Goal: Check status: Check status

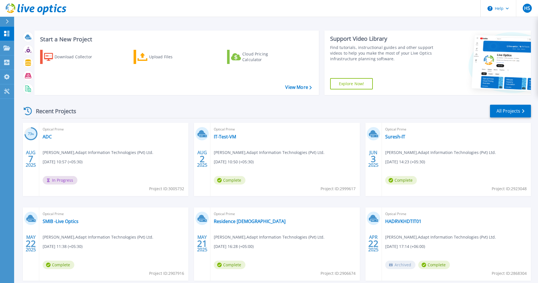
click at [176, 113] on div "Recent Projects All Projects" at bounding box center [276, 111] width 509 height 14
click at [51, 136] on link "ADC" at bounding box center [47, 137] width 9 height 6
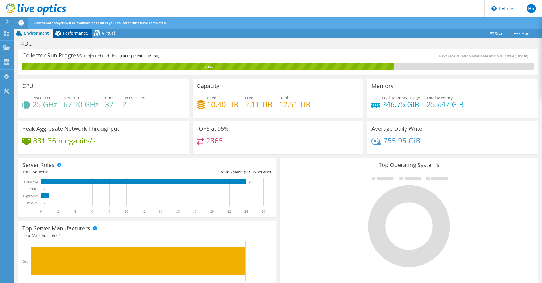
click at [73, 30] on div "Performance" at bounding box center [72, 33] width 39 height 9
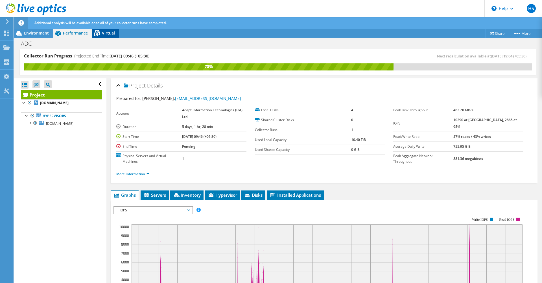
click at [105, 32] on span "Virtual" at bounding box center [108, 32] width 13 height 5
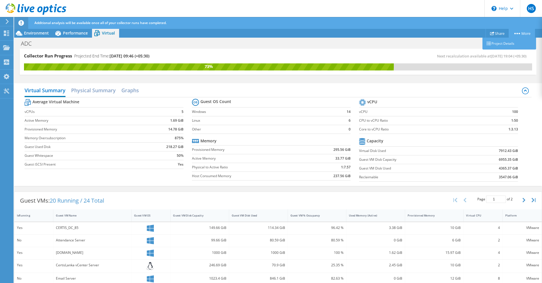
click at [522, 31] on link "More" at bounding box center [522, 33] width 26 height 9
click at [502, 42] on link "Project Details" at bounding box center [510, 44] width 54 height 12
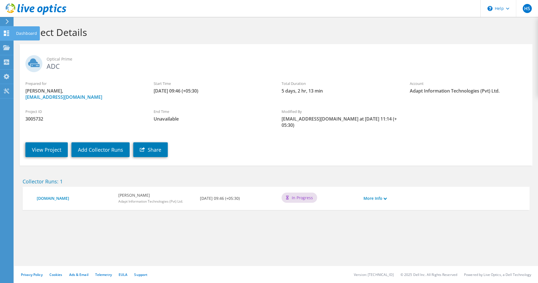
click at [3, 36] on div at bounding box center [6, 34] width 7 height 6
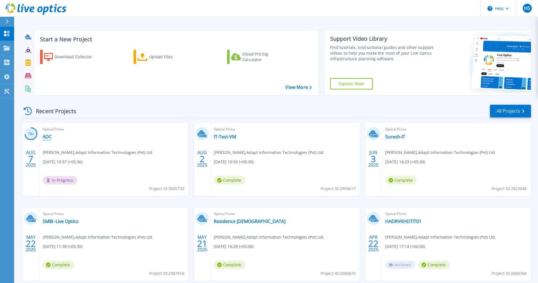
click at [44, 138] on link "ADC" at bounding box center [47, 137] width 9 height 6
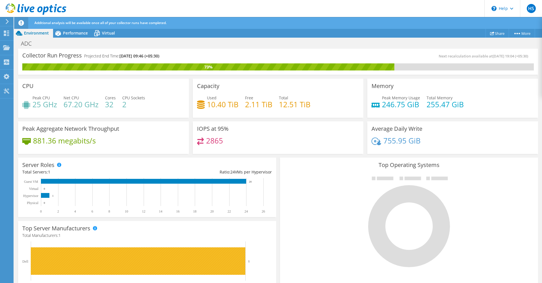
scroll to position [155, 0]
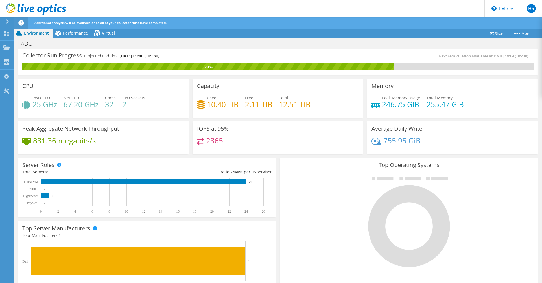
click at [340, 233] on div at bounding box center [410, 220] width 250 height 95
click at [472, 203] on div at bounding box center [410, 220] width 250 height 95
